Goal: Transaction & Acquisition: Obtain resource

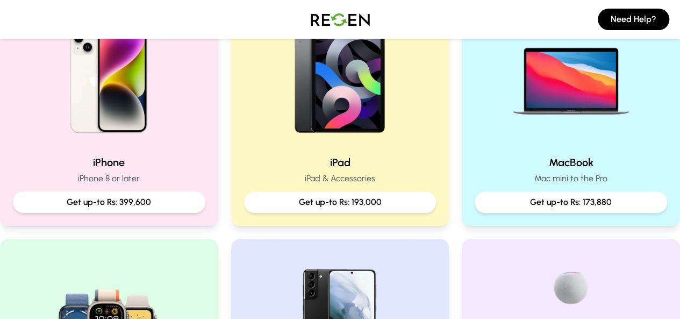
scroll to position [275, 0]
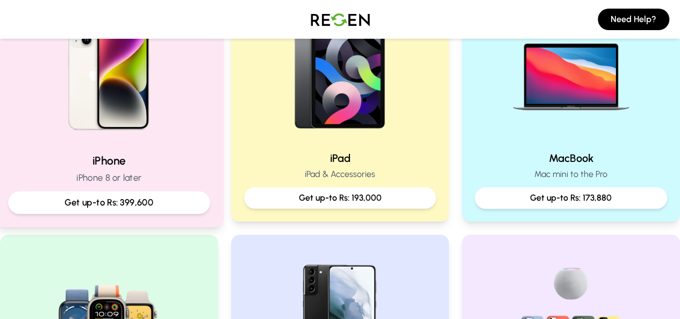
click at [102, 153] on h2 "iPhone" at bounding box center [109, 161] width 202 height 16
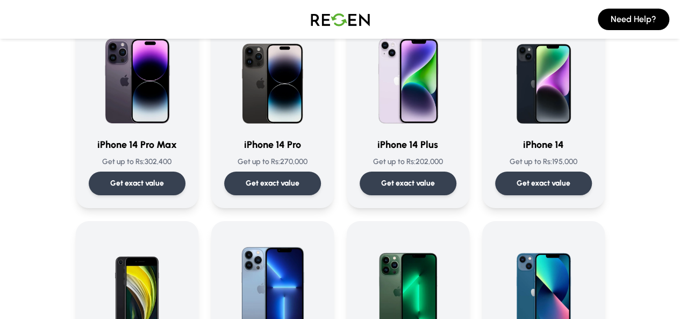
scroll to position [319, 0]
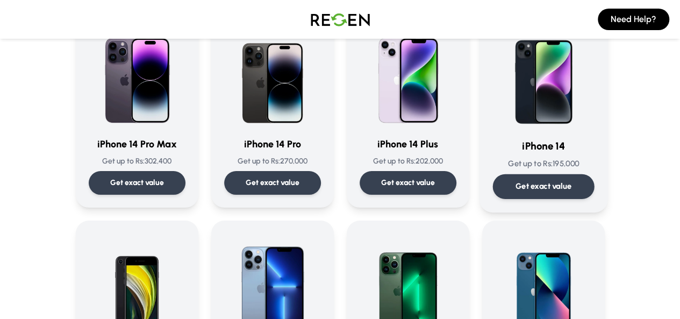
click at [594, 115] on img at bounding box center [543, 74] width 102 height 109
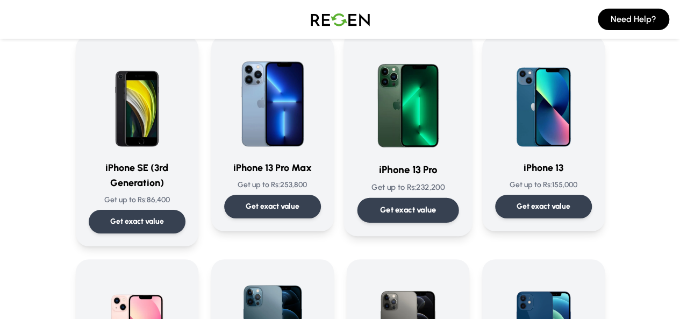
scroll to position [505, 0]
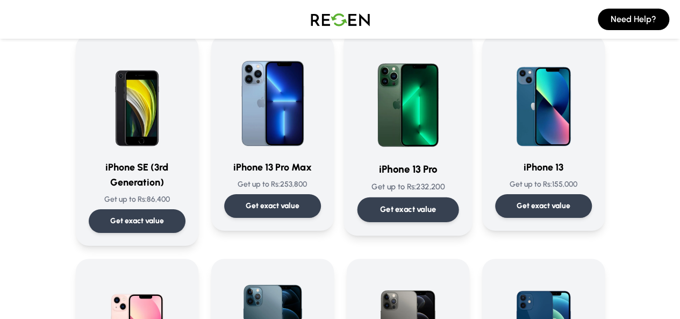
click at [442, 141] on img at bounding box center [408, 98] width 102 height 109
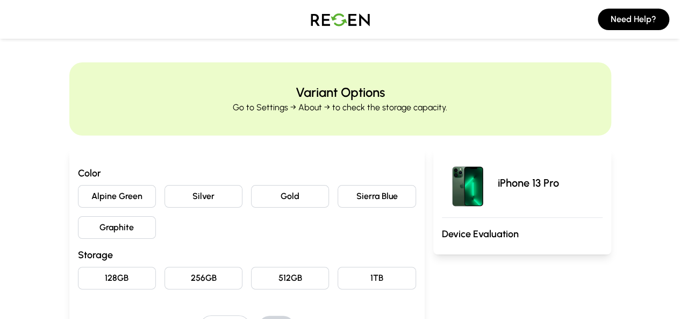
click at [373, 187] on button "Sierra Blue" at bounding box center [377, 196] width 78 height 23
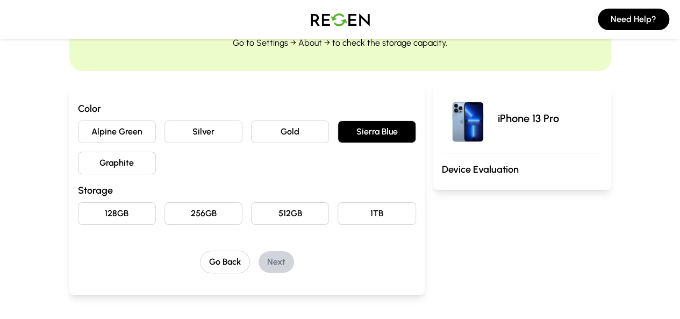
scroll to position [66, 0]
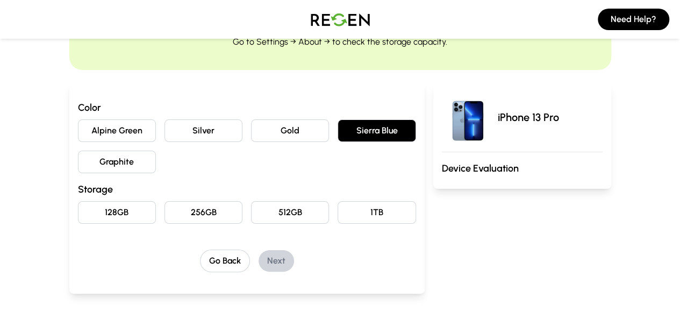
click at [78, 205] on button "128GB" at bounding box center [117, 212] width 78 height 23
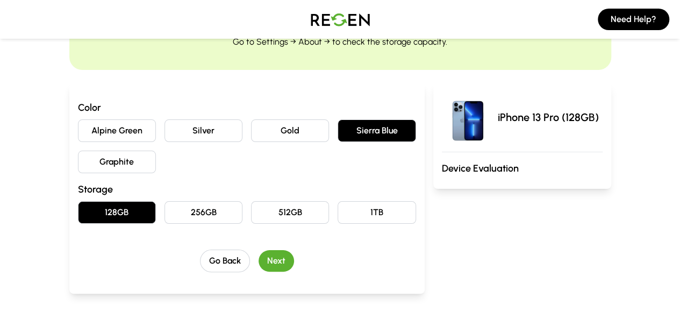
click at [259, 257] on button "Next" at bounding box center [276, 261] width 35 height 22
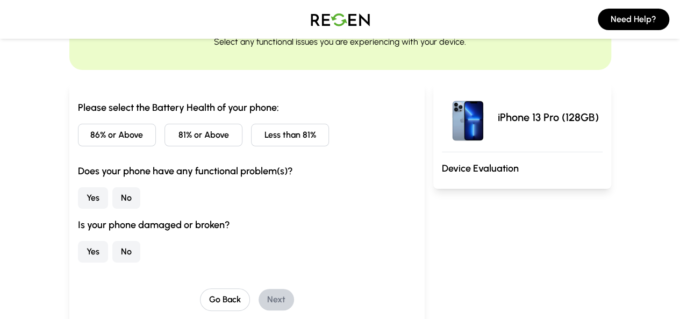
click at [296, 133] on button "Less than 81%" at bounding box center [290, 135] width 78 height 23
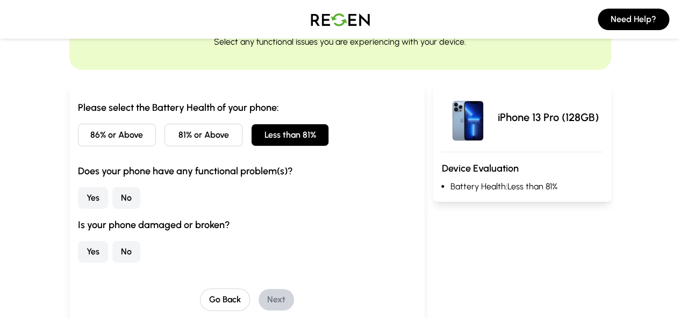
click at [112, 205] on button "No" at bounding box center [126, 198] width 28 height 22
click at [112, 251] on button "No" at bounding box center [126, 252] width 28 height 22
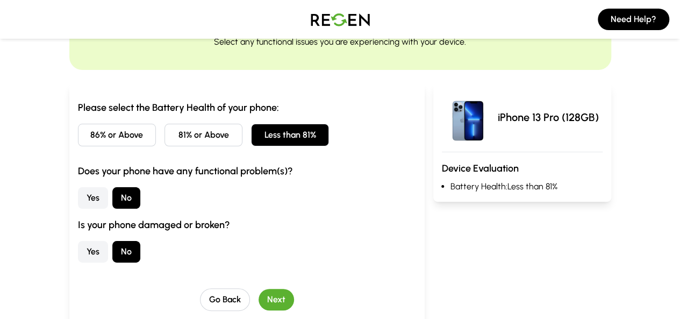
click at [261, 296] on button "Next" at bounding box center [276, 300] width 35 height 22
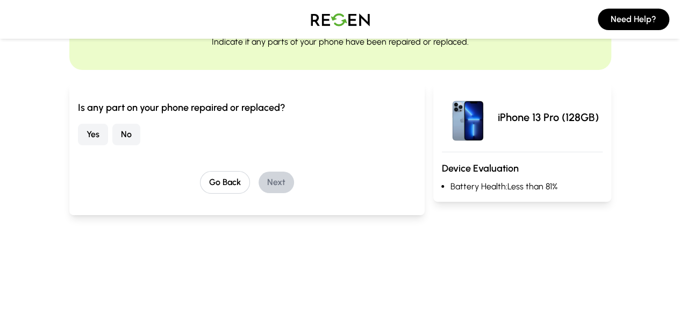
click at [112, 136] on button "No" at bounding box center [126, 135] width 28 height 22
click at [267, 175] on button "Next" at bounding box center [276, 182] width 35 height 22
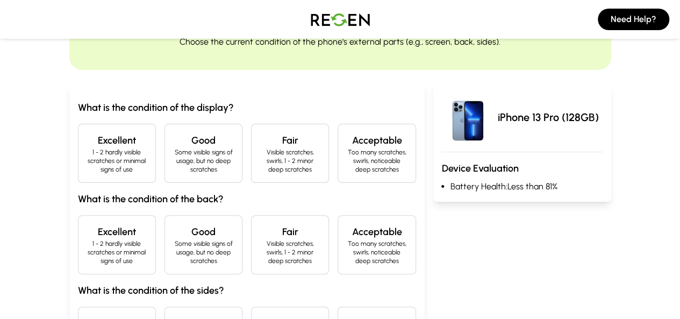
click at [97, 142] on h4 "Excellent" at bounding box center [117, 140] width 60 height 15
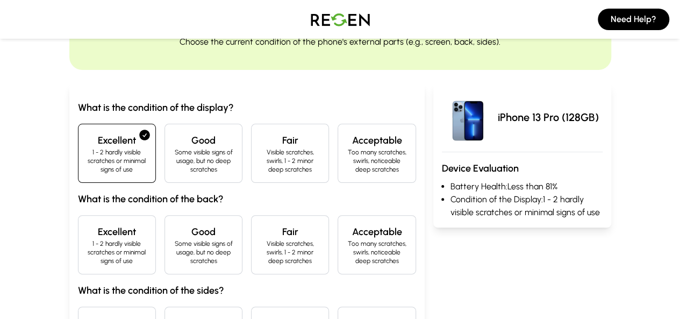
click at [103, 241] on p "1 - 2 hardly visible scratches or minimal signs of use" at bounding box center [117, 252] width 60 height 26
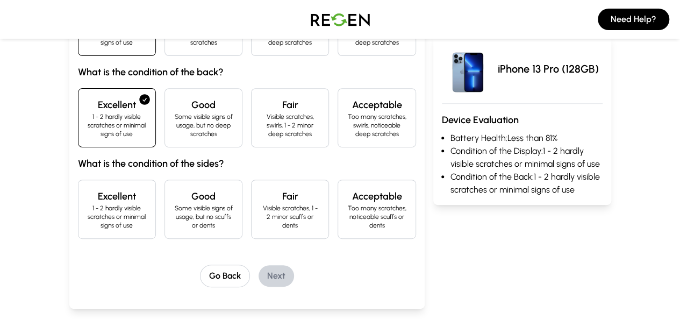
scroll to position [213, 0]
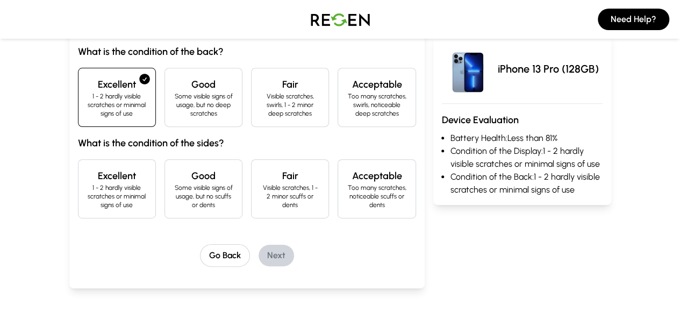
click at [87, 168] on h4 "Excellent" at bounding box center [117, 175] width 60 height 15
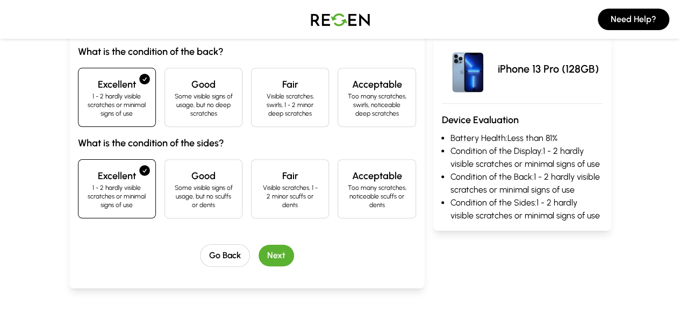
click at [259, 245] on button "Next" at bounding box center [276, 256] width 35 height 22
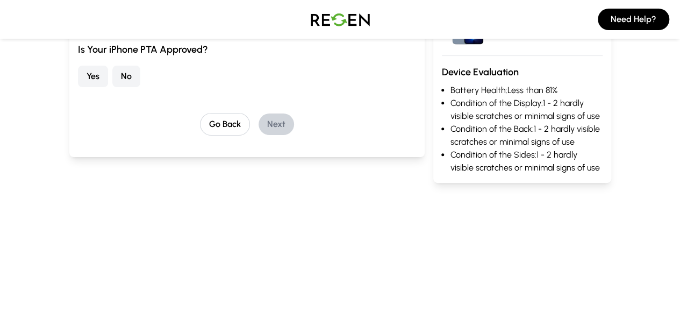
scroll to position [95, 0]
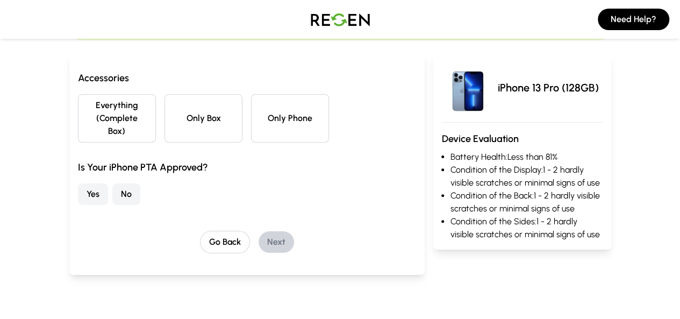
click at [212, 98] on button "Only Box" at bounding box center [203, 118] width 78 height 48
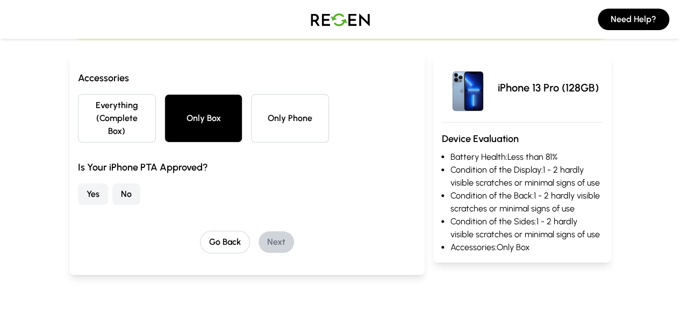
click at [78, 185] on button "Yes" at bounding box center [93, 194] width 30 height 22
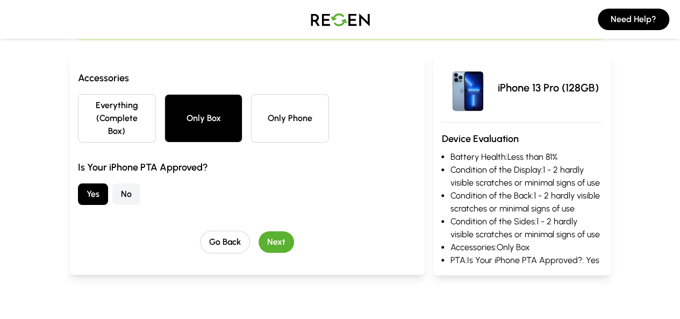
click at [259, 231] on button "Next" at bounding box center [276, 242] width 35 height 22
